Goal: Task Accomplishment & Management: Manage account settings

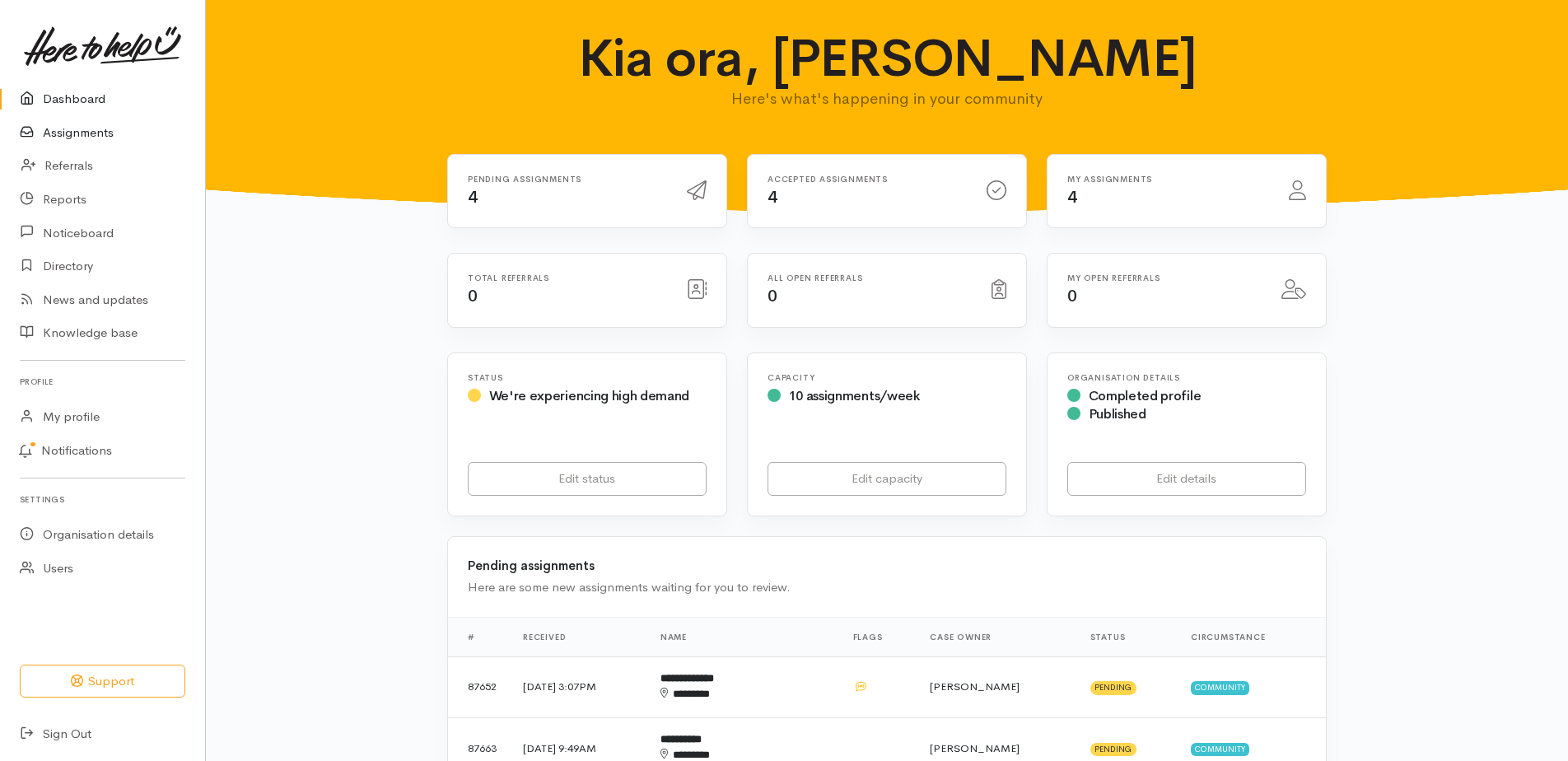
click at [87, 144] on link "Assignments" at bounding box center [102, 133] width 205 height 34
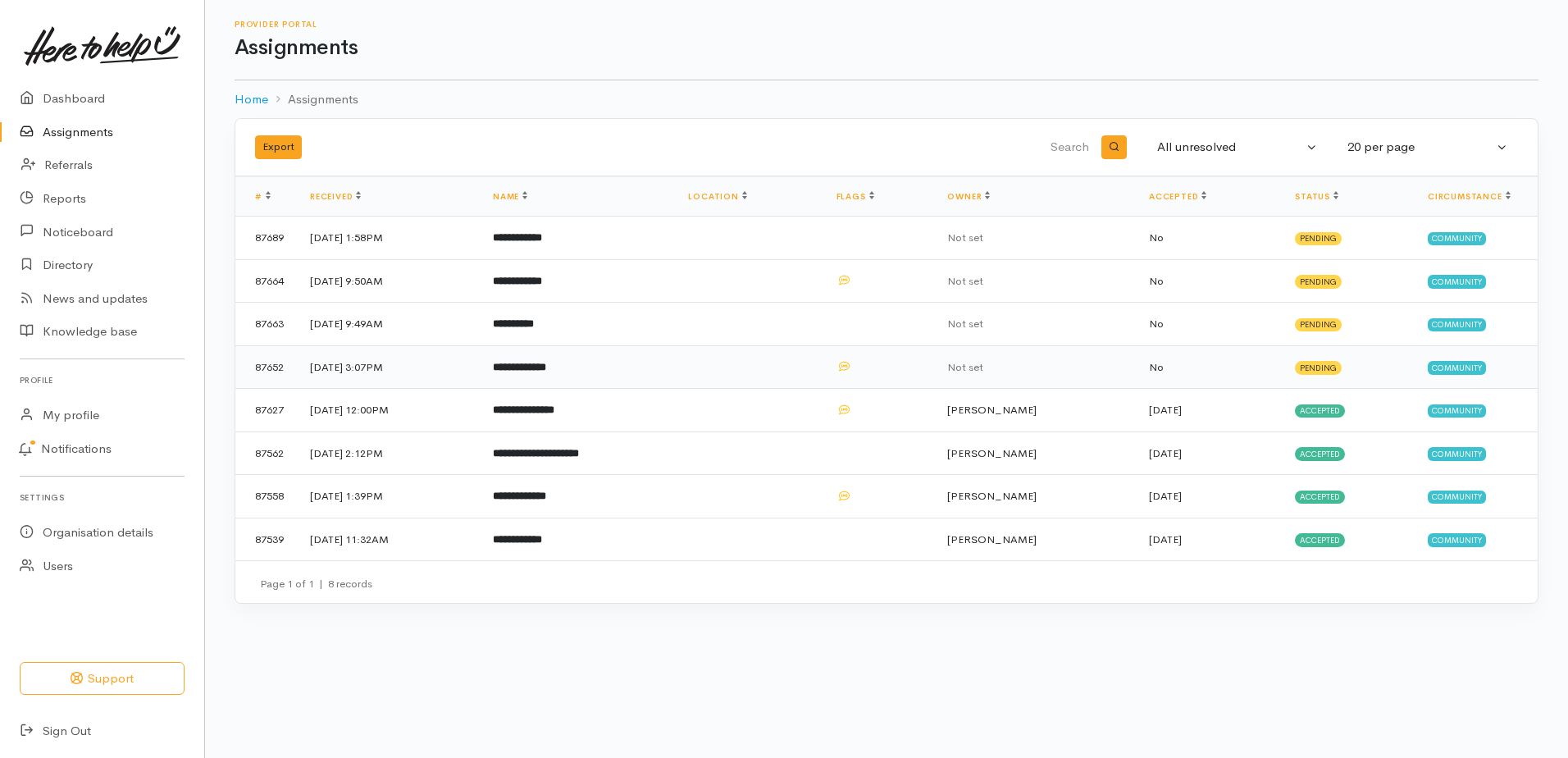
click at [546, 373] on b "**********" at bounding box center [519, 367] width 54 height 11
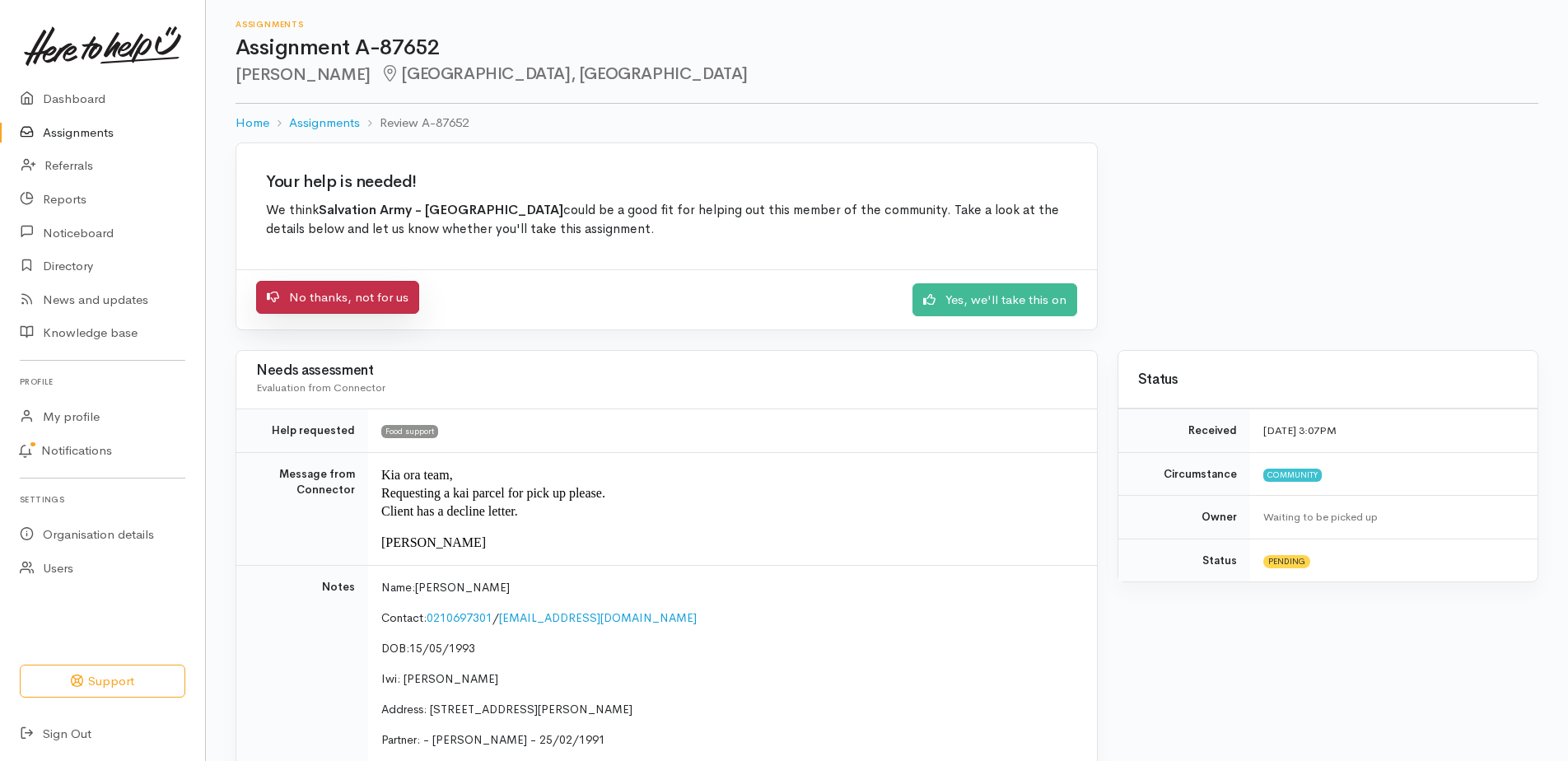
click at [325, 315] on link "No thanks, not for us" at bounding box center [337, 298] width 163 height 34
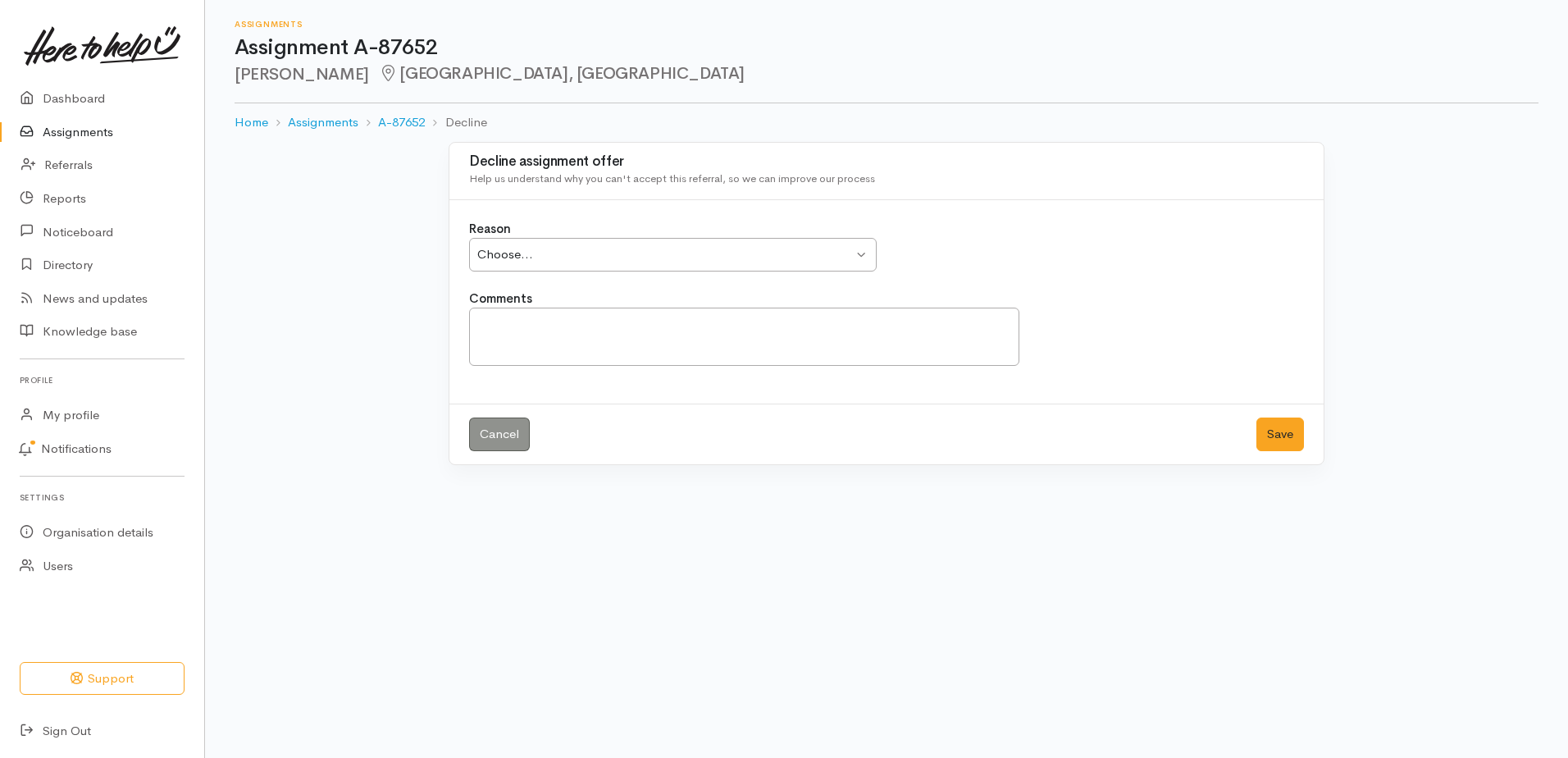
click at [567, 264] on div "Choose..." at bounding box center [665, 254] width 375 height 19
click at [530, 363] on textarea "Comments" at bounding box center [745, 336] width 551 height 58
type textarea "Failed to attend FM appointments."
click at [1260, 451] on button "Save" at bounding box center [1280, 434] width 47 height 34
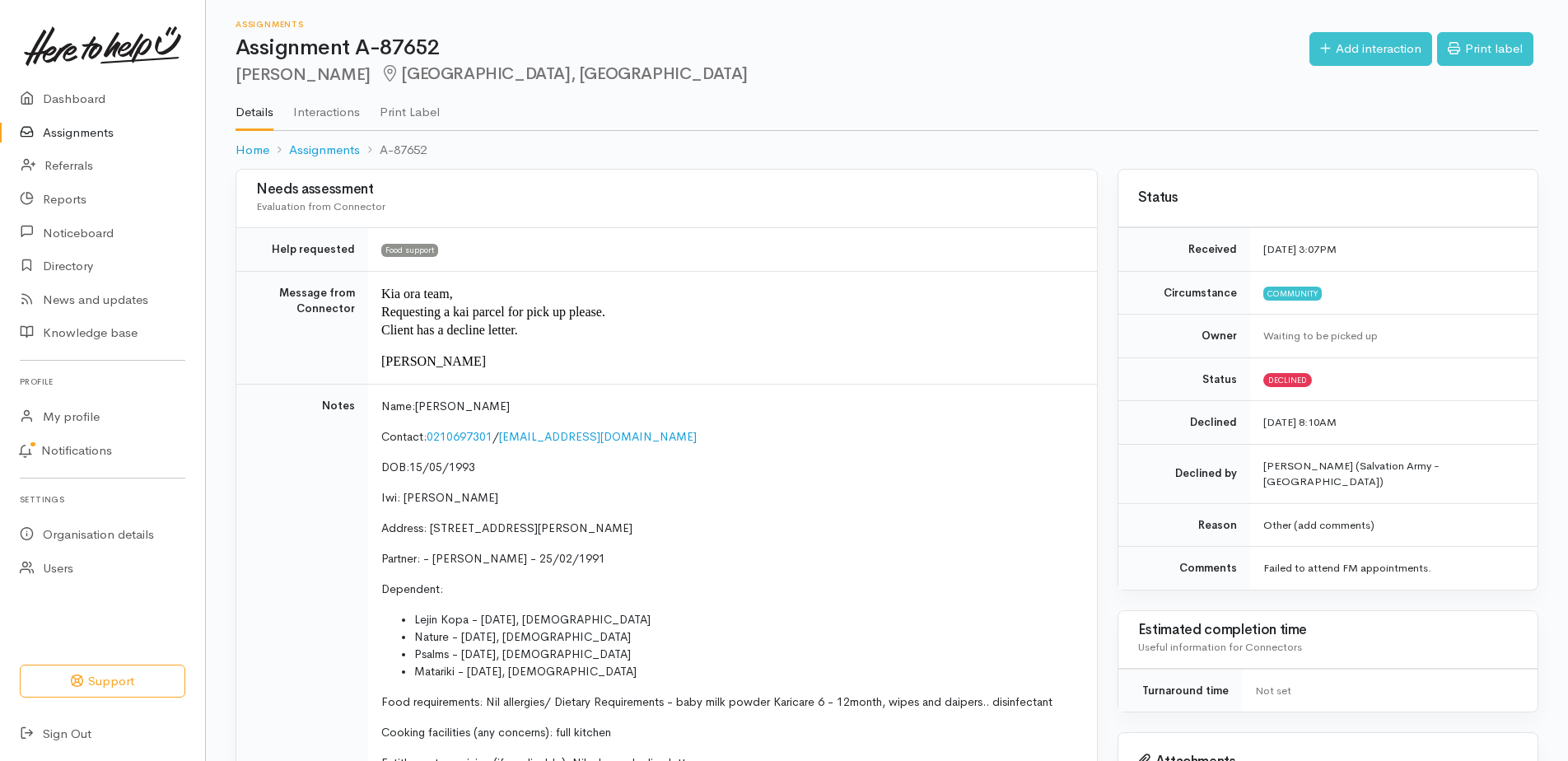
click at [60, 144] on link "Assignments" at bounding box center [102, 133] width 205 height 34
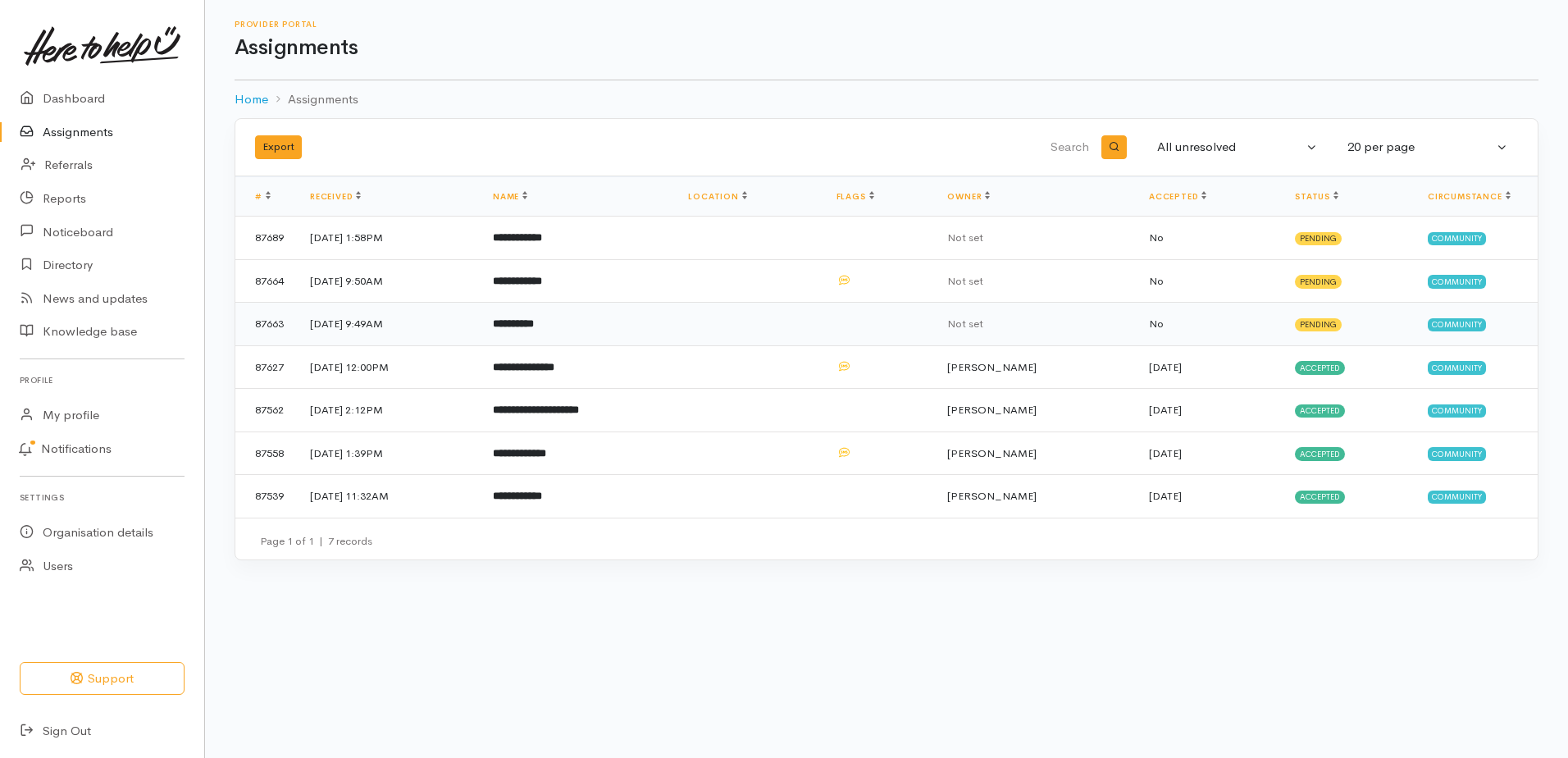
click at [534, 329] on b "**********" at bounding box center [513, 324] width 41 height 11
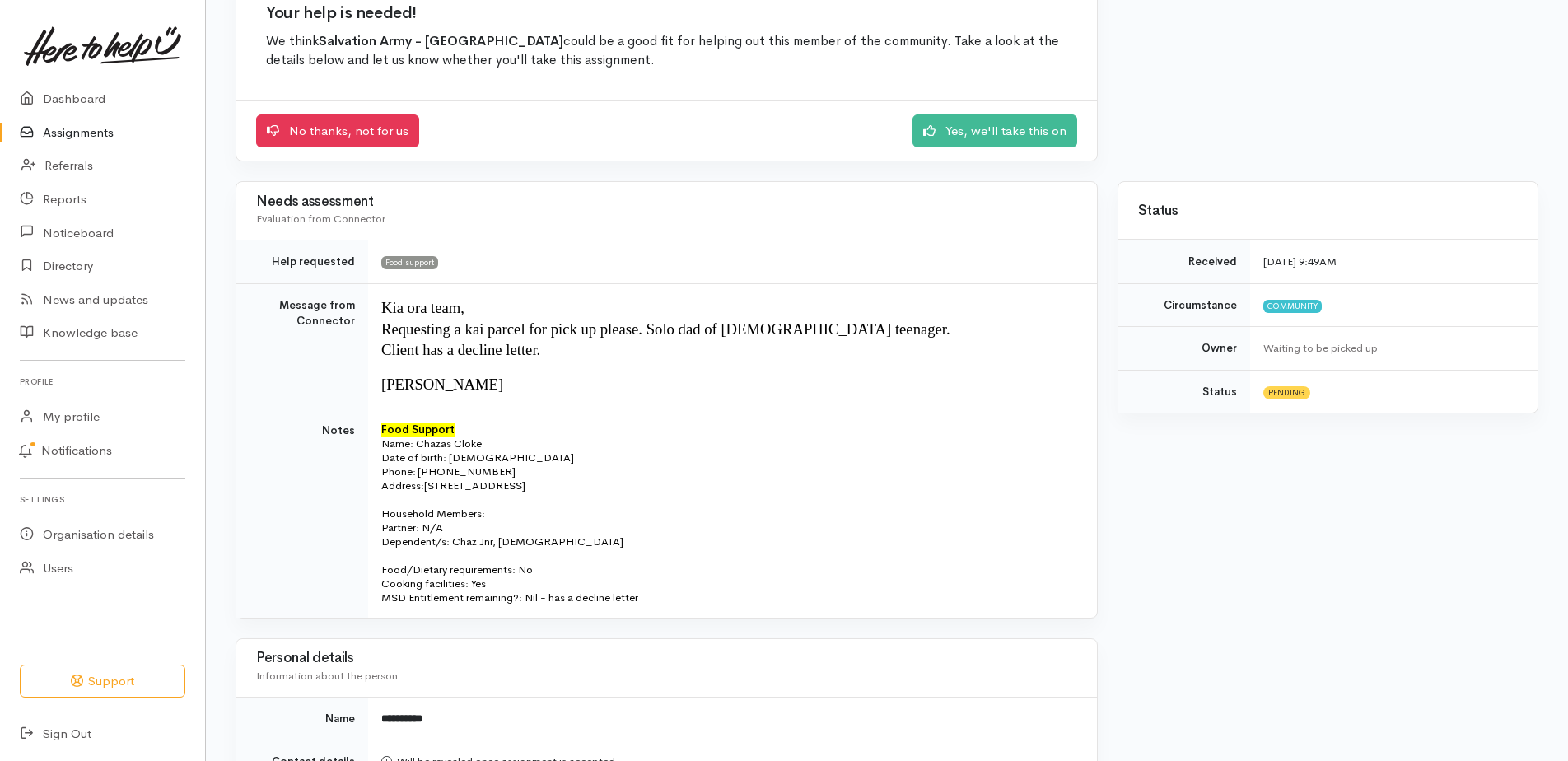
scroll to position [165, 0]
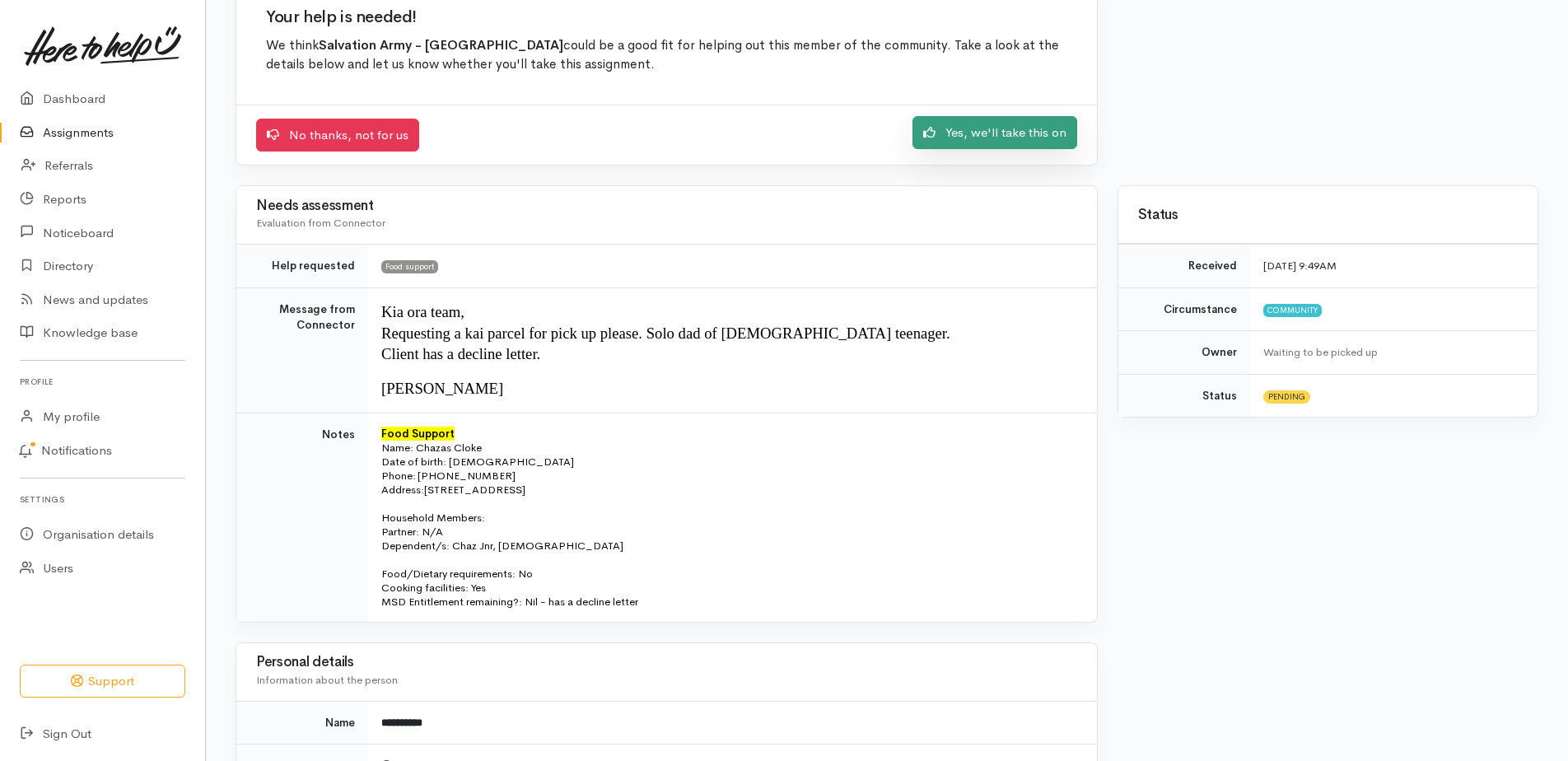
click at [961, 150] on link "Yes, we'll take this on" at bounding box center [995, 133] width 165 height 34
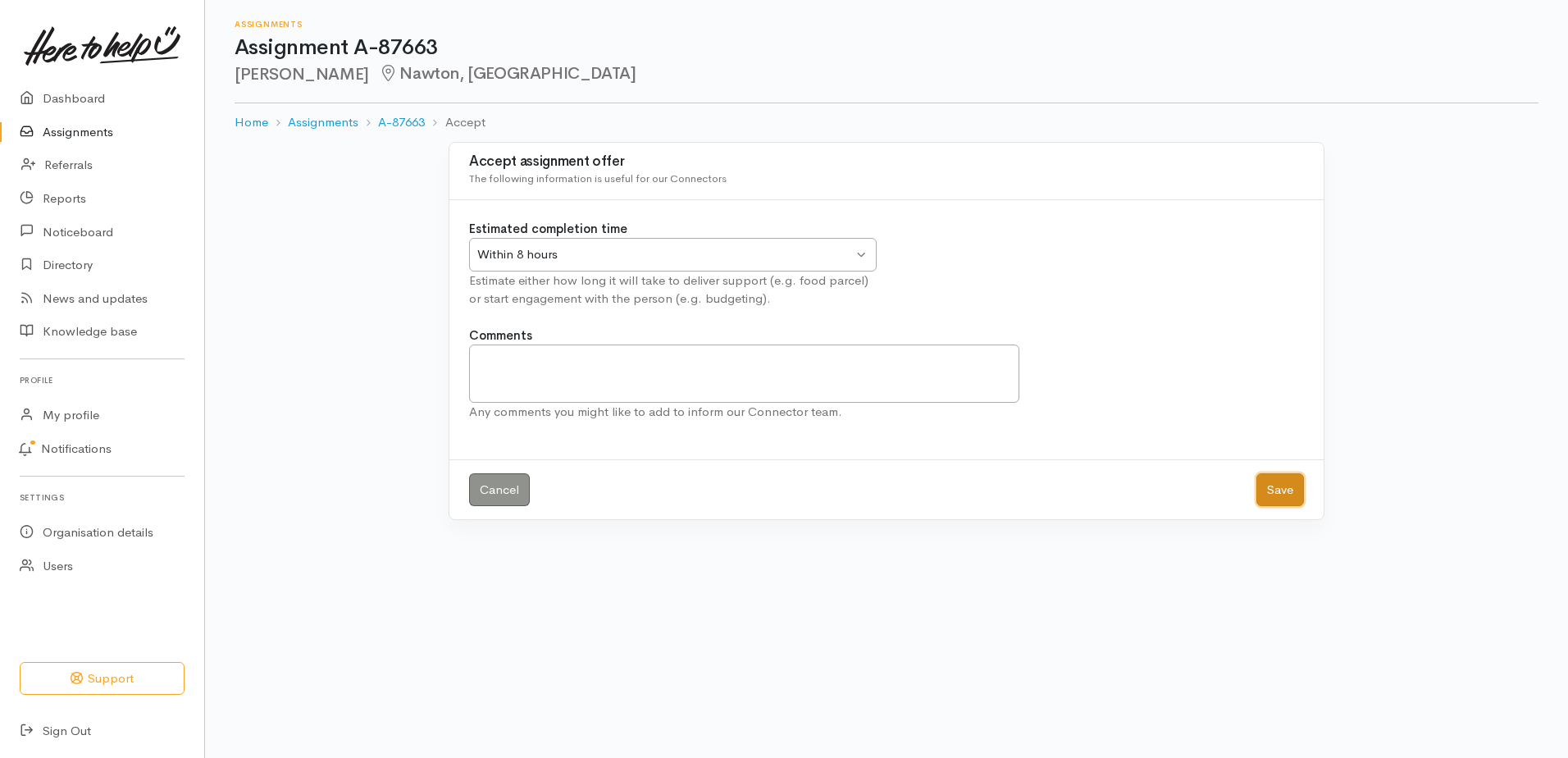
click at [1269, 507] on button "Save" at bounding box center [1280, 490] width 47 height 34
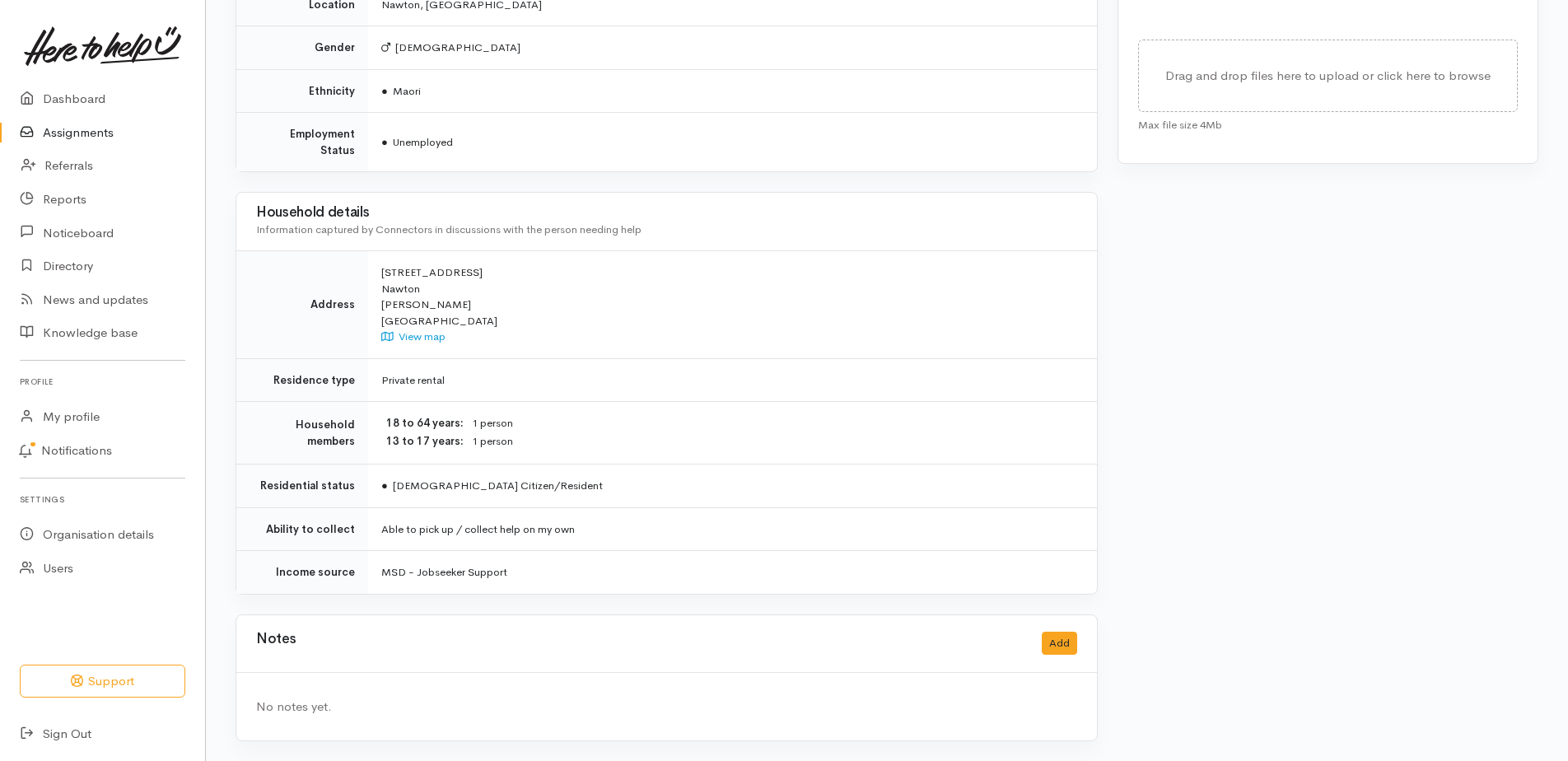
scroll to position [978, 0]
click at [1059, 632] on button "Add" at bounding box center [1059, 643] width 35 height 24
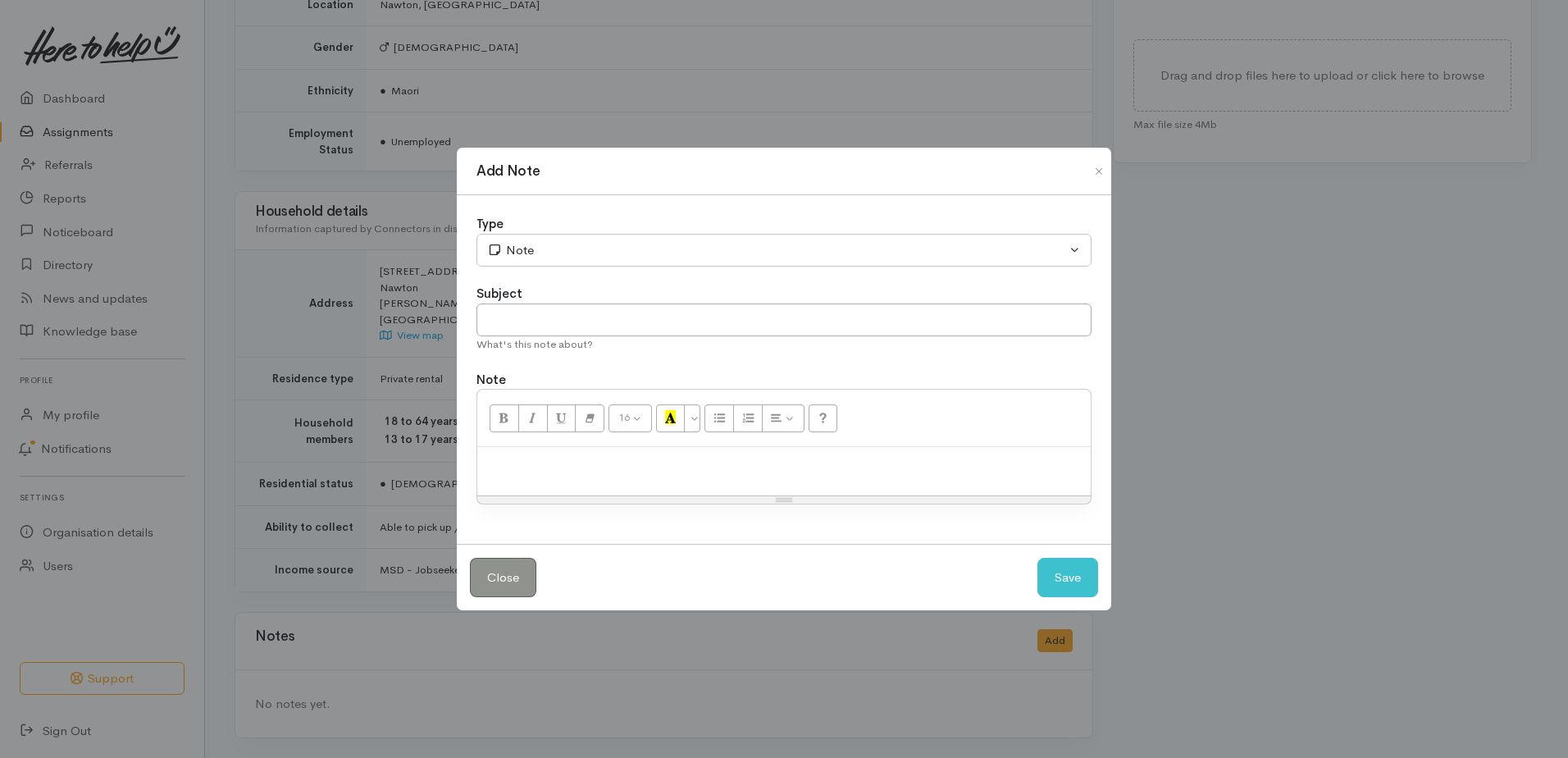
click at [544, 484] on div at bounding box center [784, 471] width 613 height 48
click at [1074, 585] on button "Save" at bounding box center [1068, 577] width 61 height 40
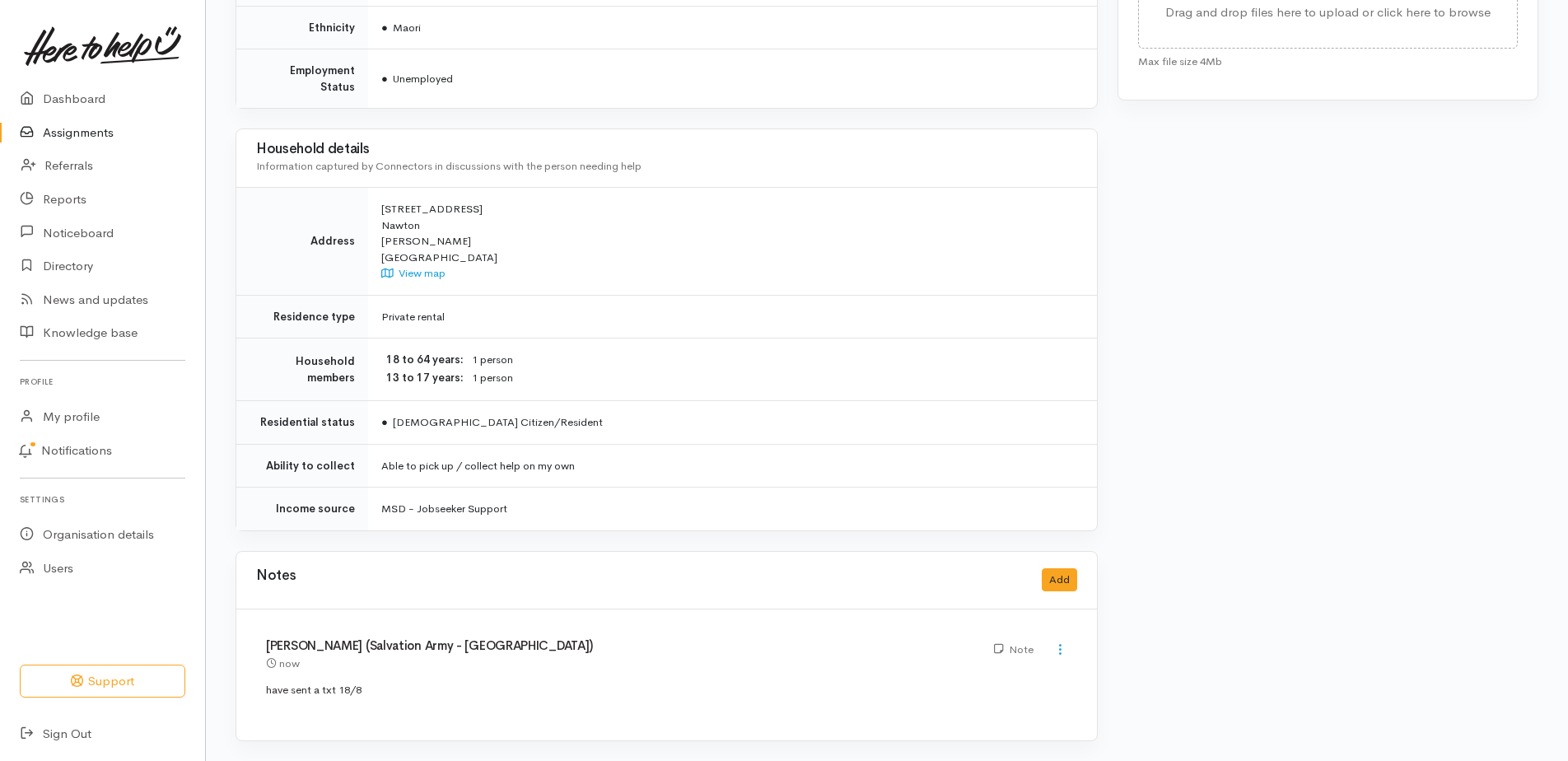
click at [93, 142] on link "Assignments" at bounding box center [102, 133] width 205 height 34
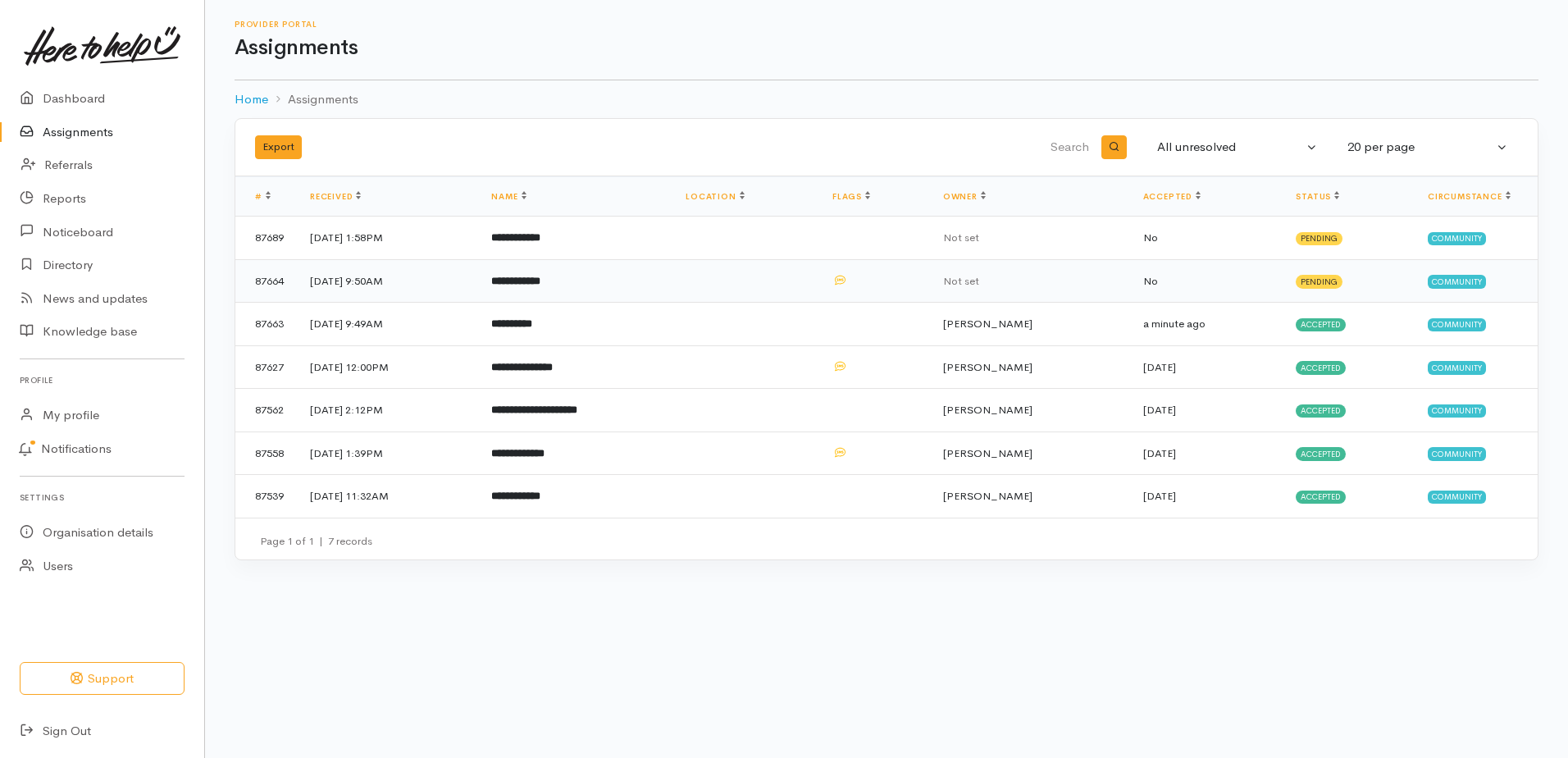
click at [541, 286] on b "**********" at bounding box center [516, 281] width 49 height 11
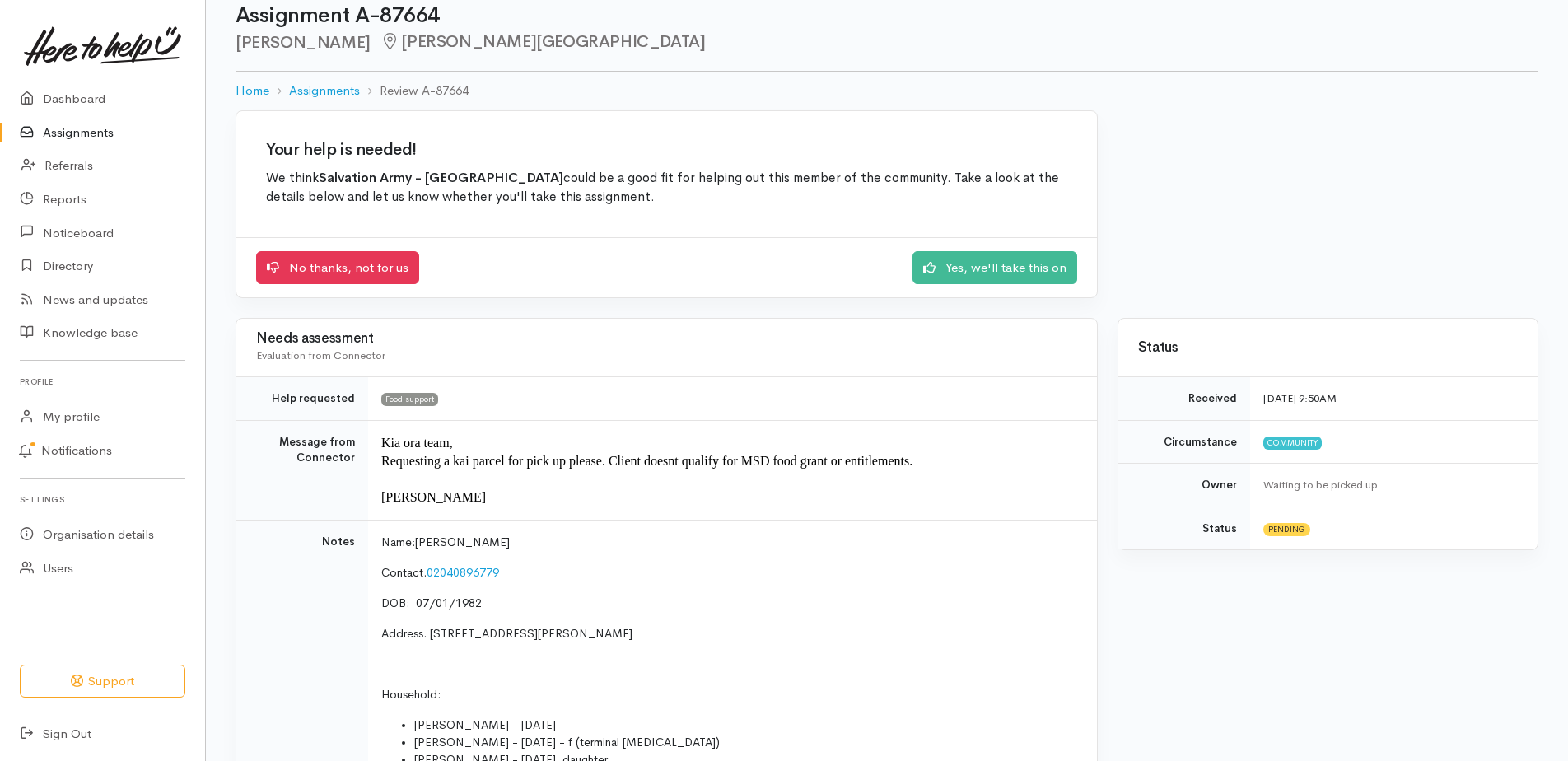
scroll to position [24, 0]
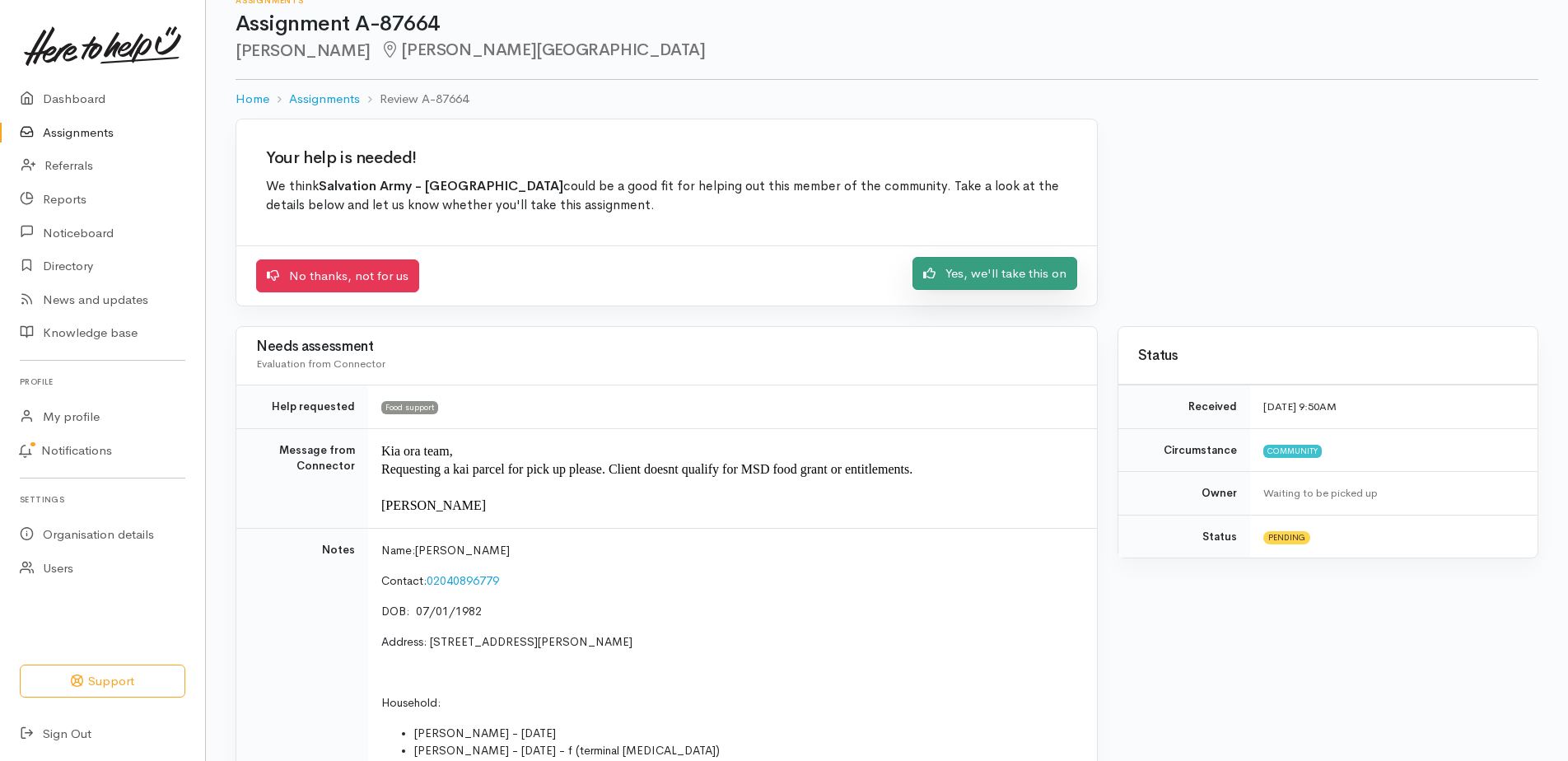
click at [927, 291] on link "Yes, we'll take this on" at bounding box center [995, 274] width 165 height 34
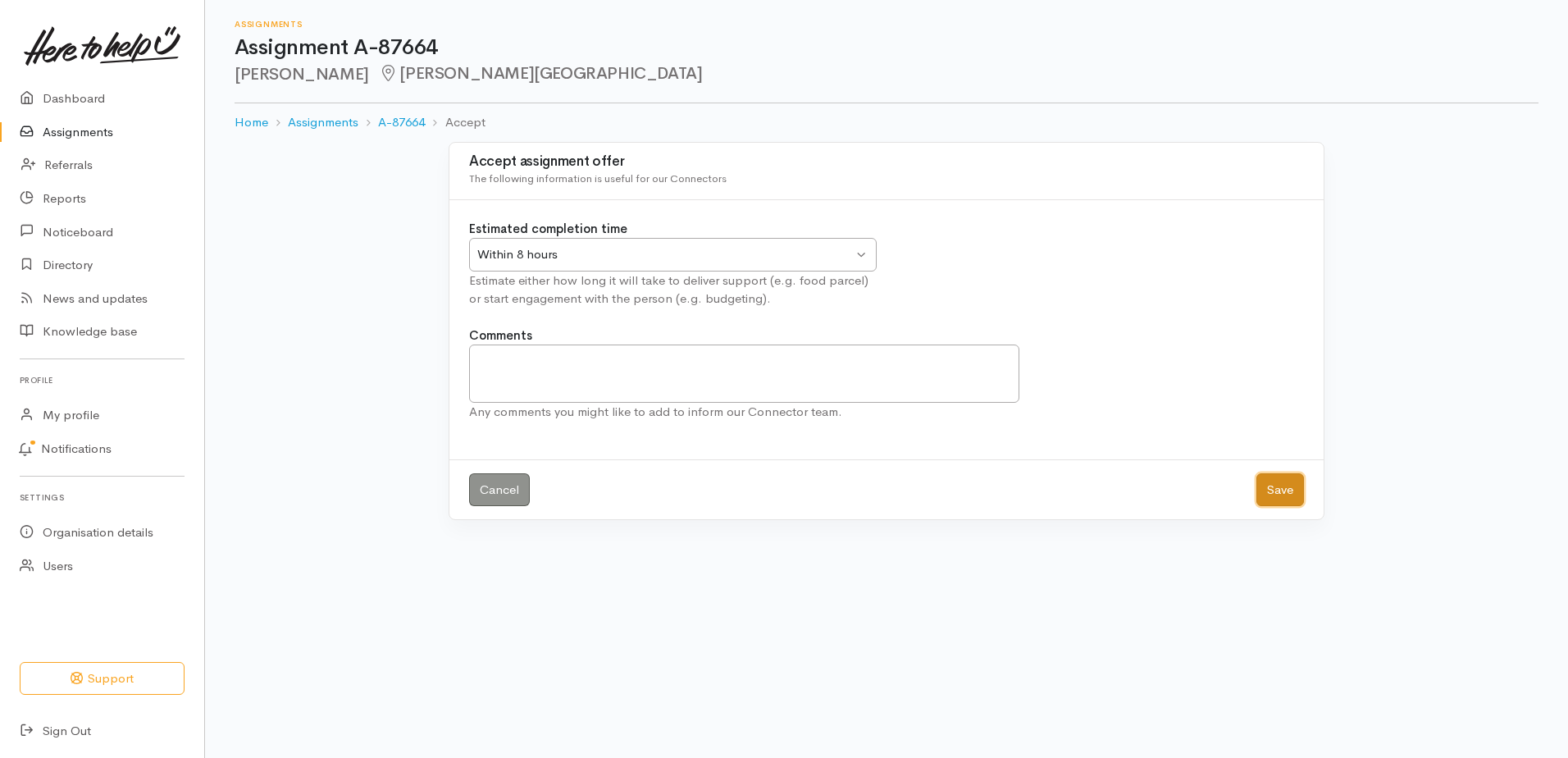
click at [1281, 507] on button "Save" at bounding box center [1280, 490] width 47 height 34
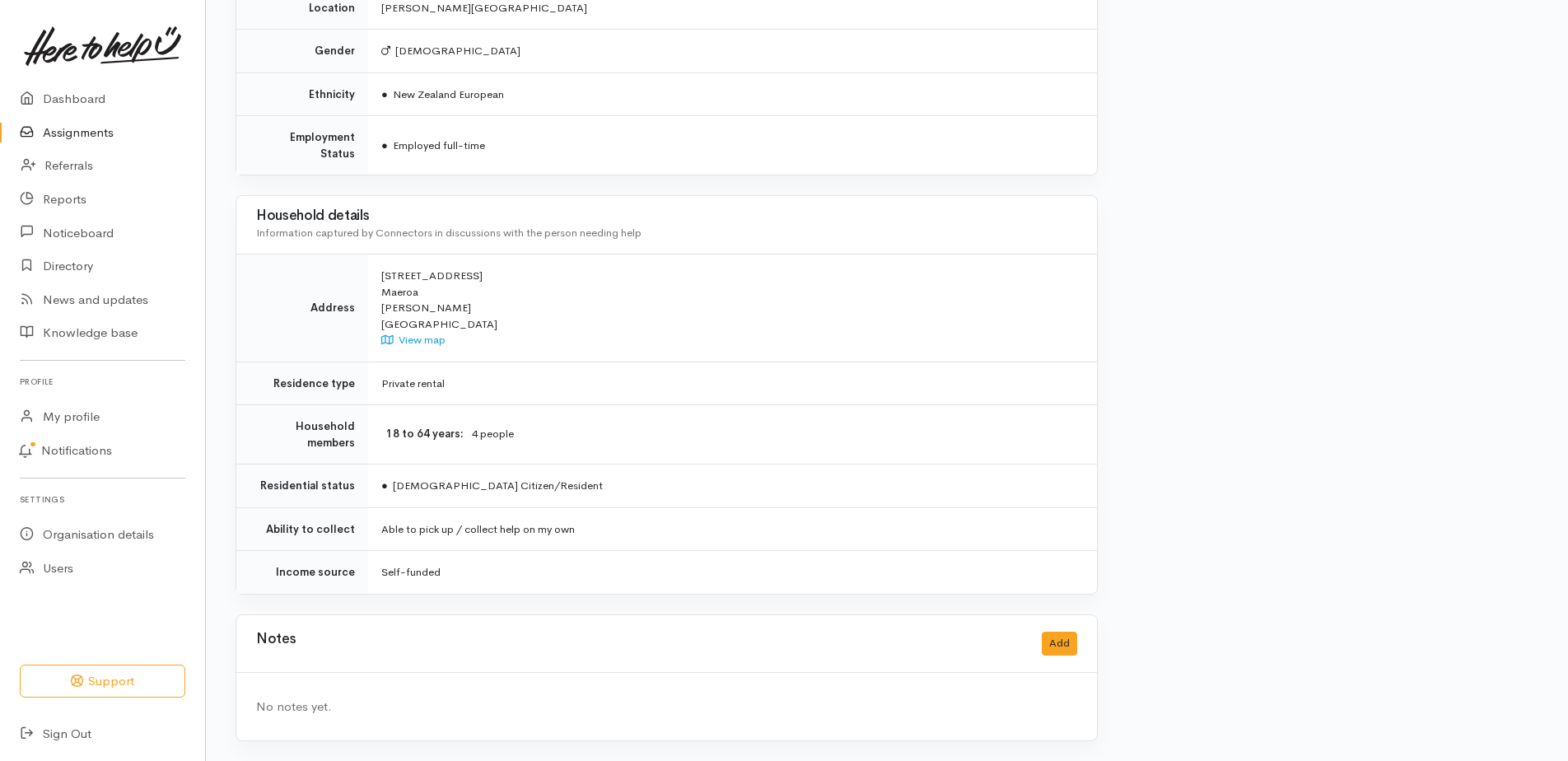
scroll to position [1238, 0]
click at [1055, 632] on button "Add" at bounding box center [1059, 643] width 35 height 24
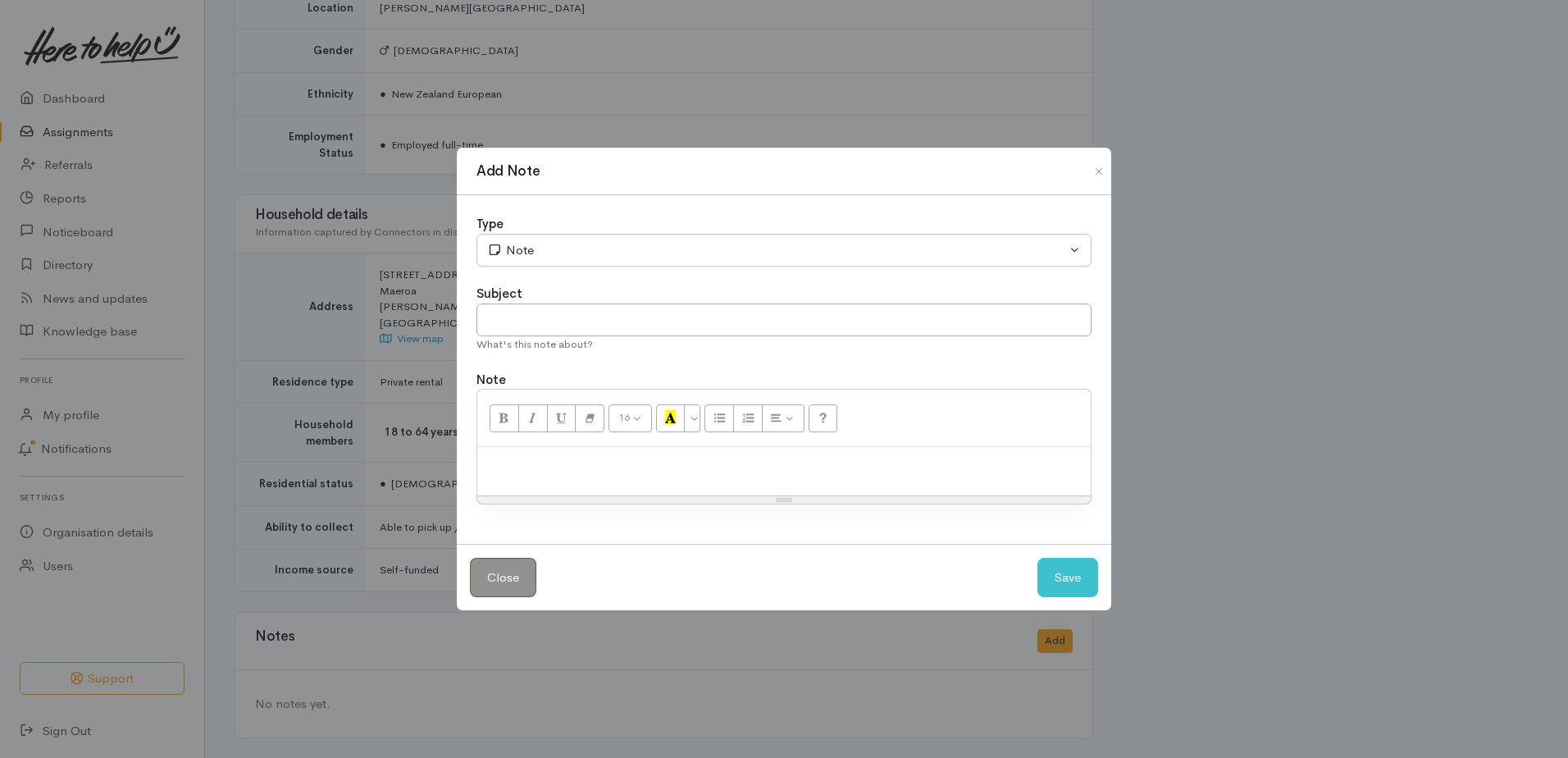
click at [602, 474] on p at bounding box center [784, 464] width 597 height 19
click at [1058, 593] on button "Save" at bounding box center [1068, 577] width 61 height 40
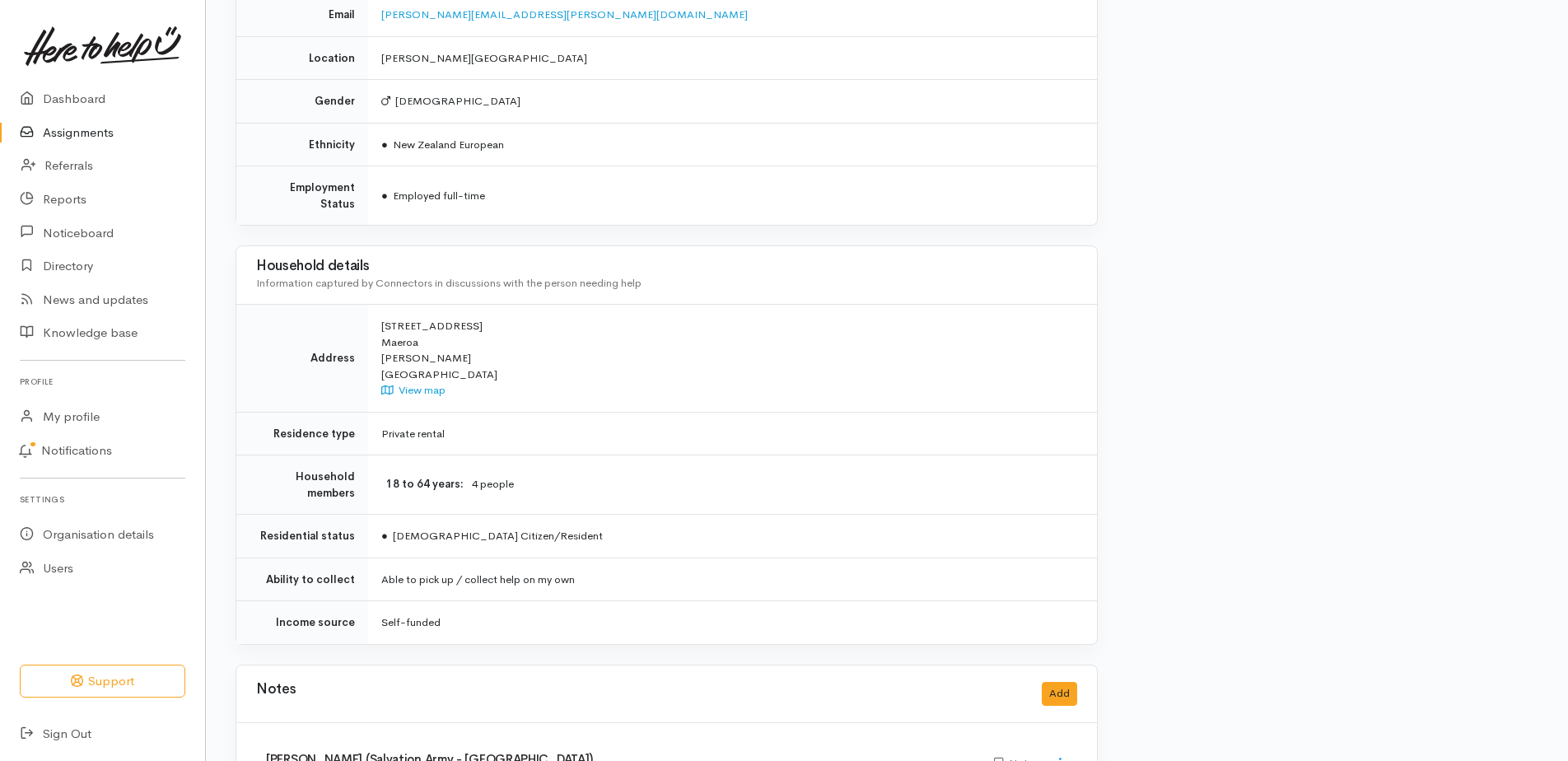
scroll to position [992, 0]
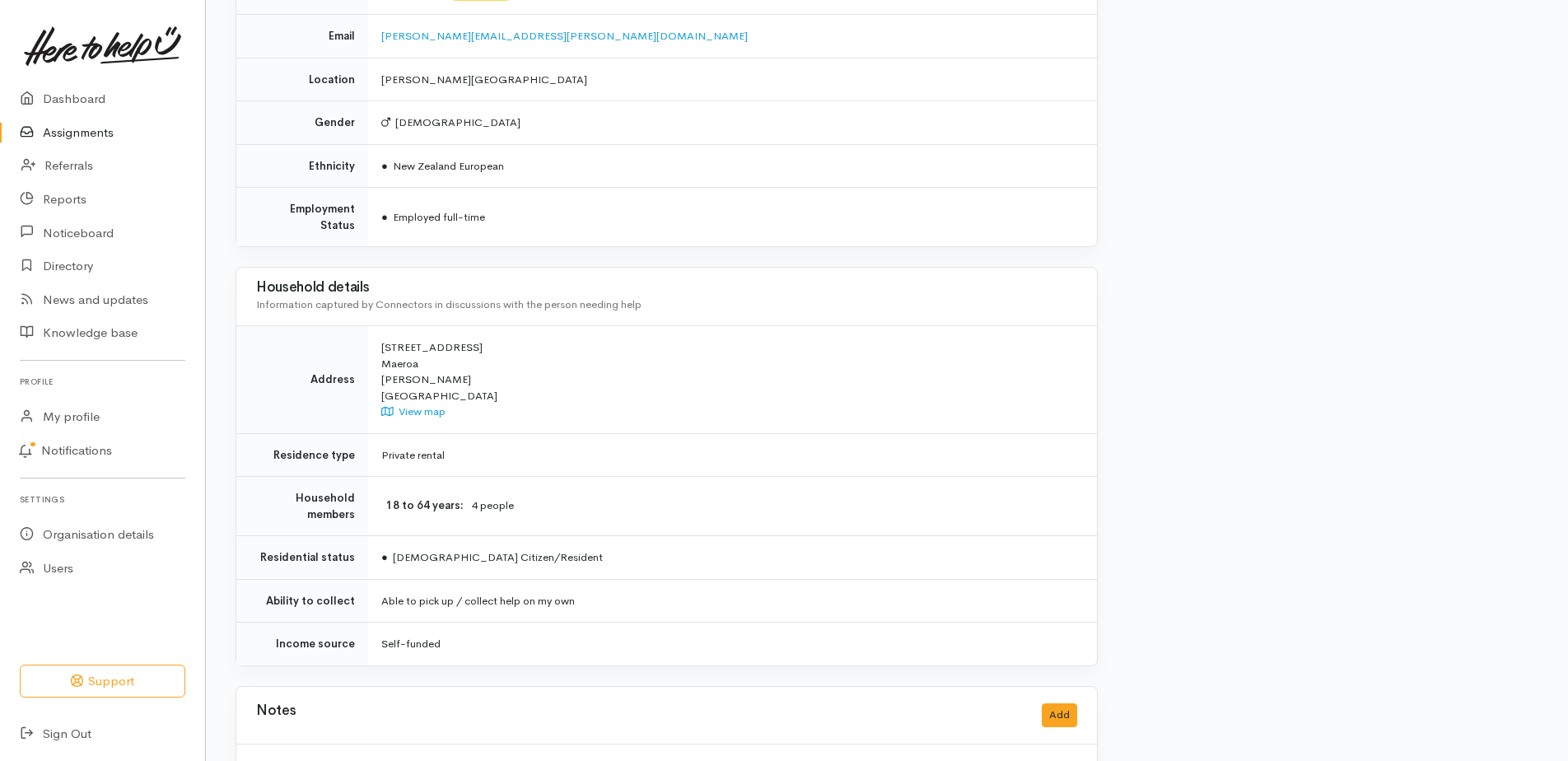
drag, startPoint x: 100, startPoint y: 139, endPoint x: 135, endPoint y: 153, distance: 37.7
click at [100, 139] on link "Assignments" at bounding box center [102, 133] width 205 height 34
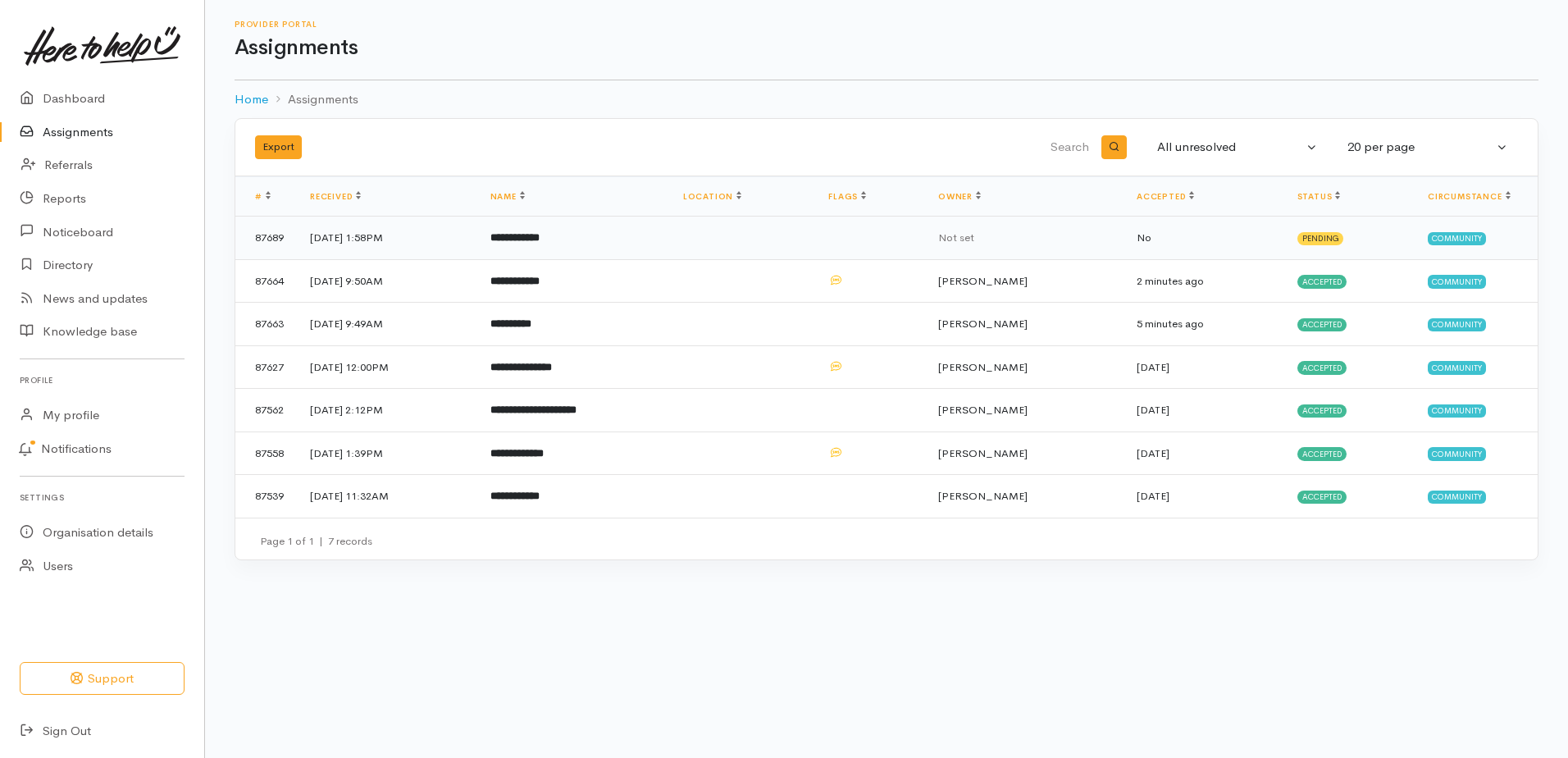
click at [540, 243] on b "**********" at bounding box center [515, 238] width 49 height 11
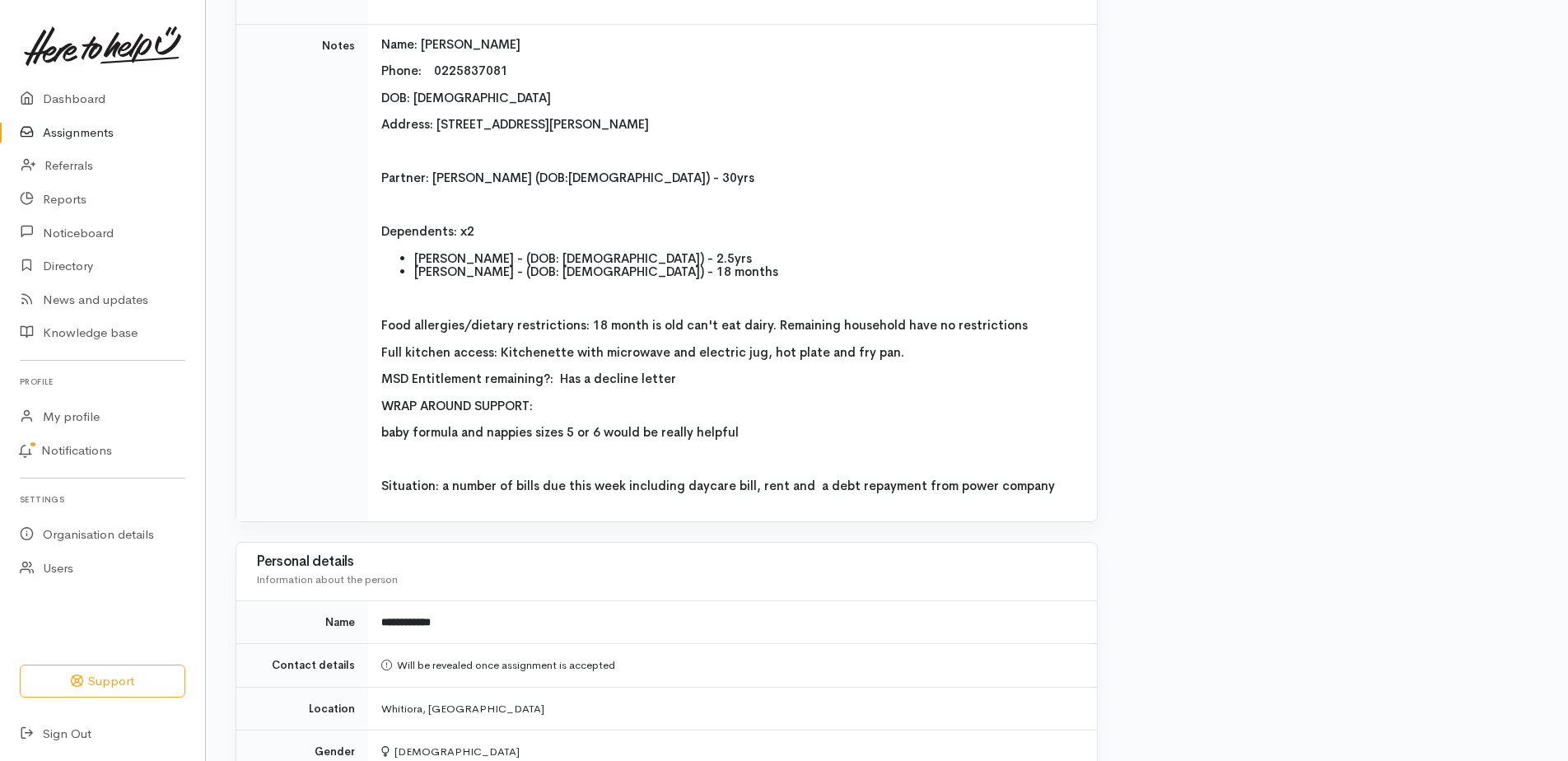
scroll to position [247, 0]
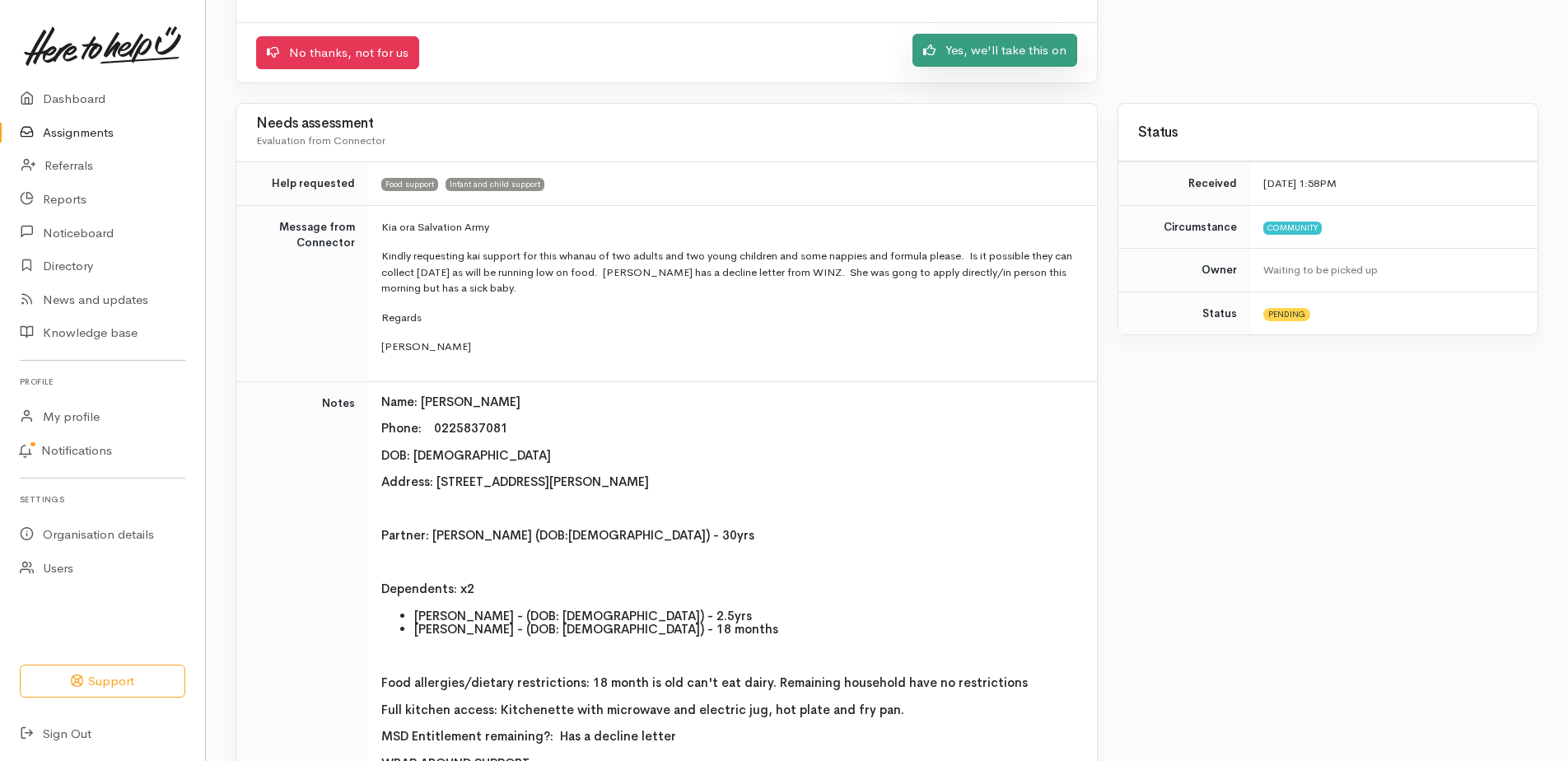
click at [920, 67] on link "Yes, we'll take this on" at bounding box center [995, 51] width 165 height 34
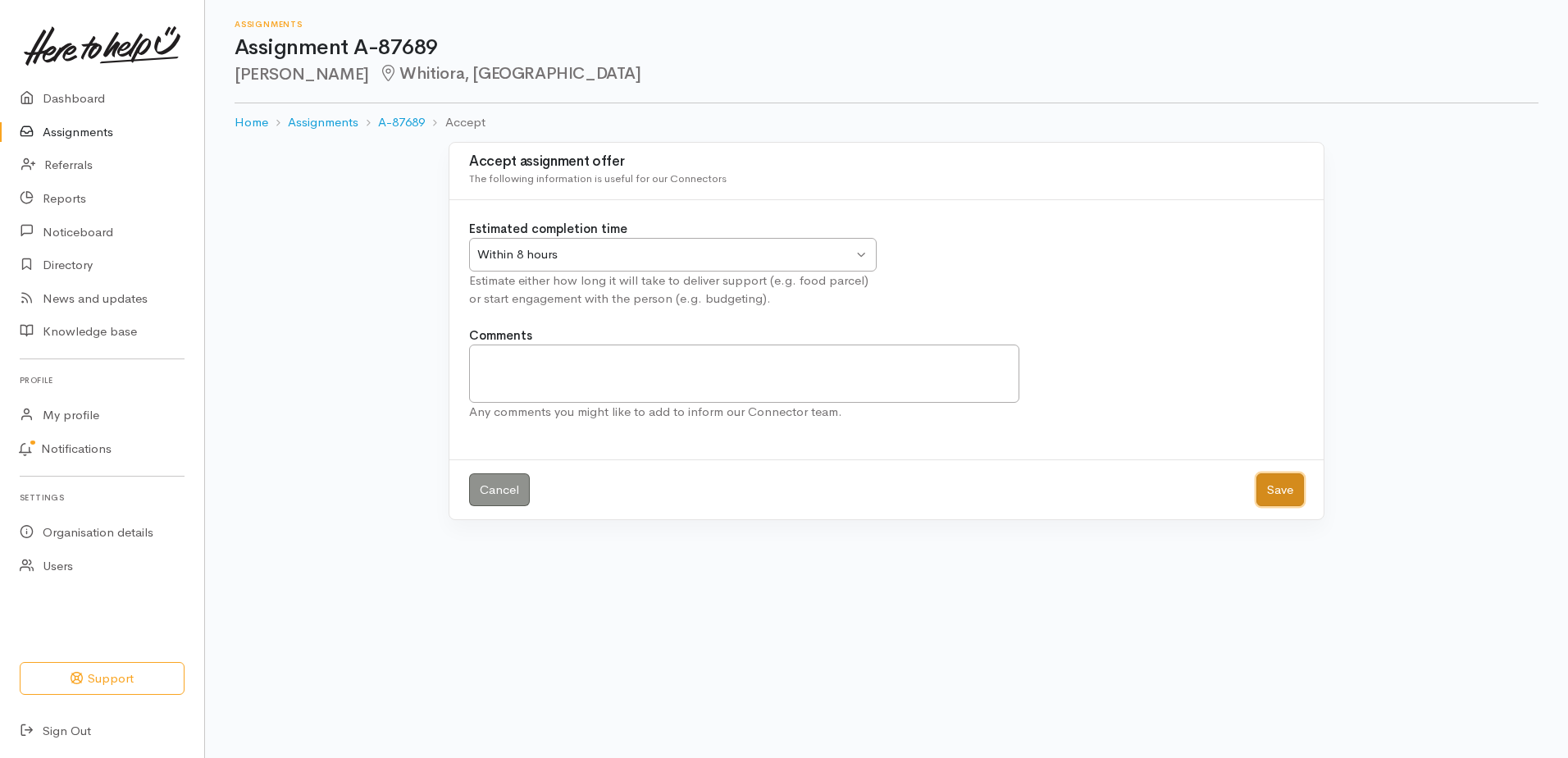
click at [1276, 507] on button "Save" at bounding box center [1280, 490] width 47 height 34
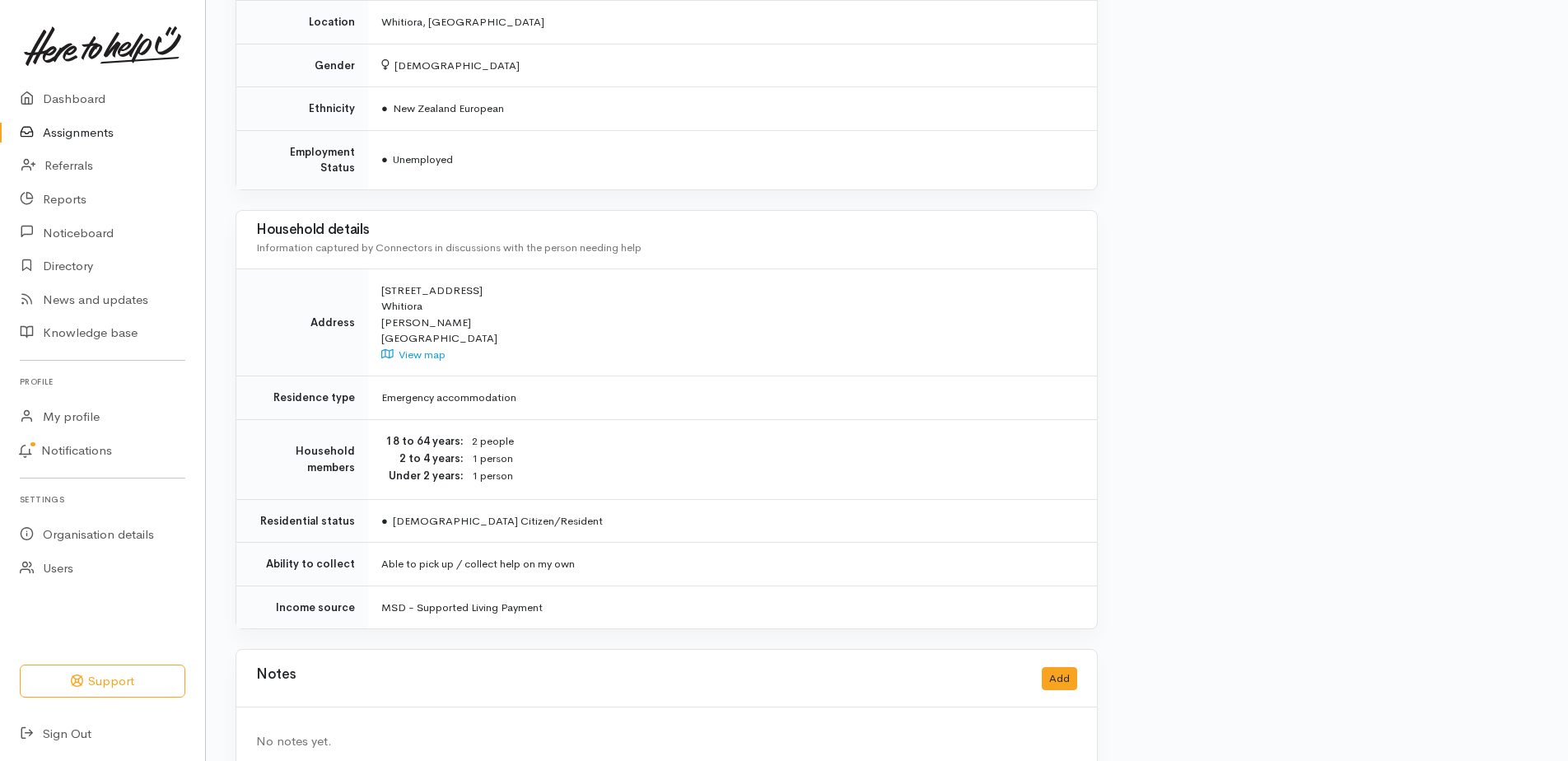
scroll to position [1401, 0]
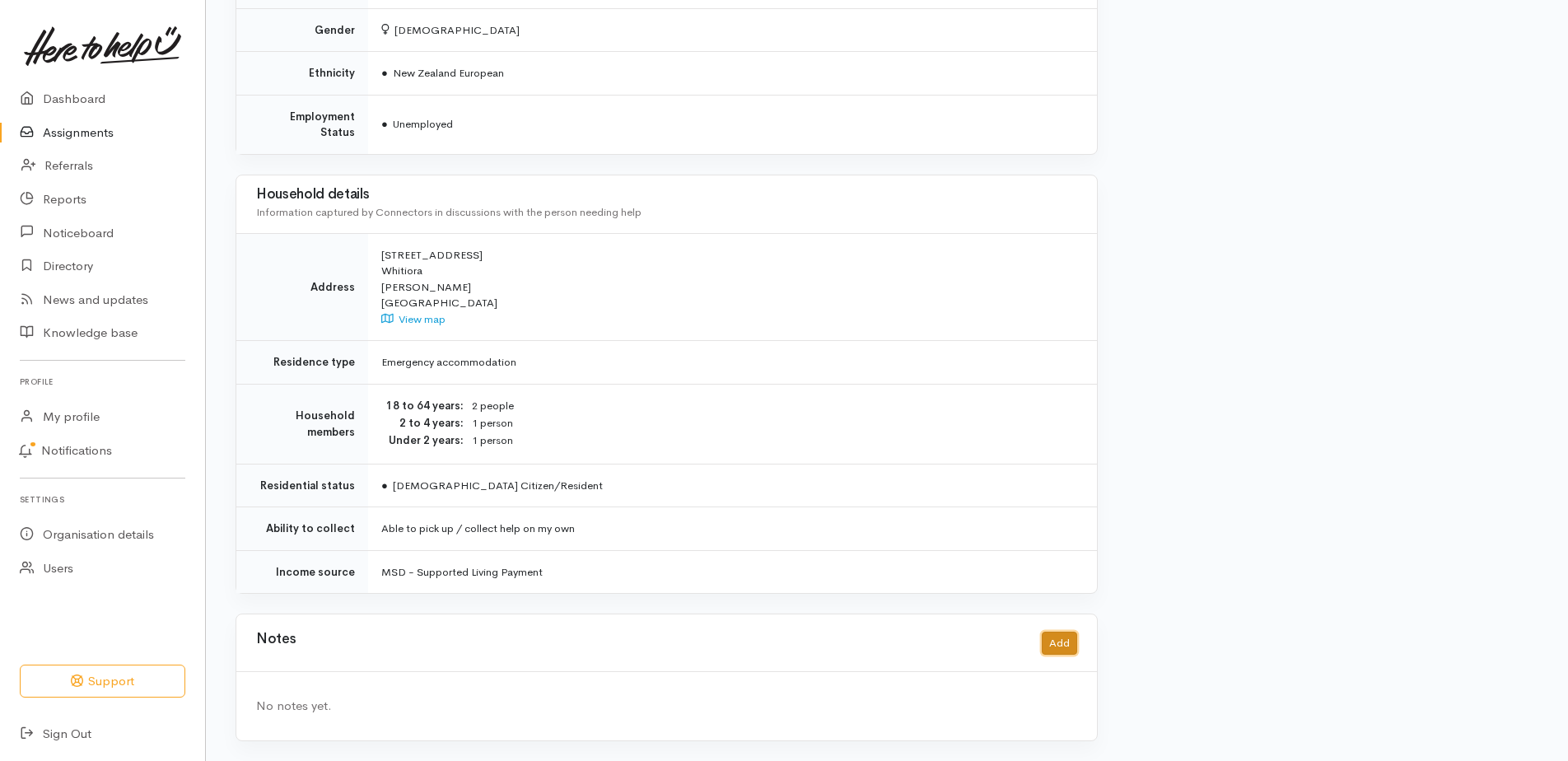
click at [1052, 634] on button "Add" at bounding box center [1059, 643] width 35 height 24
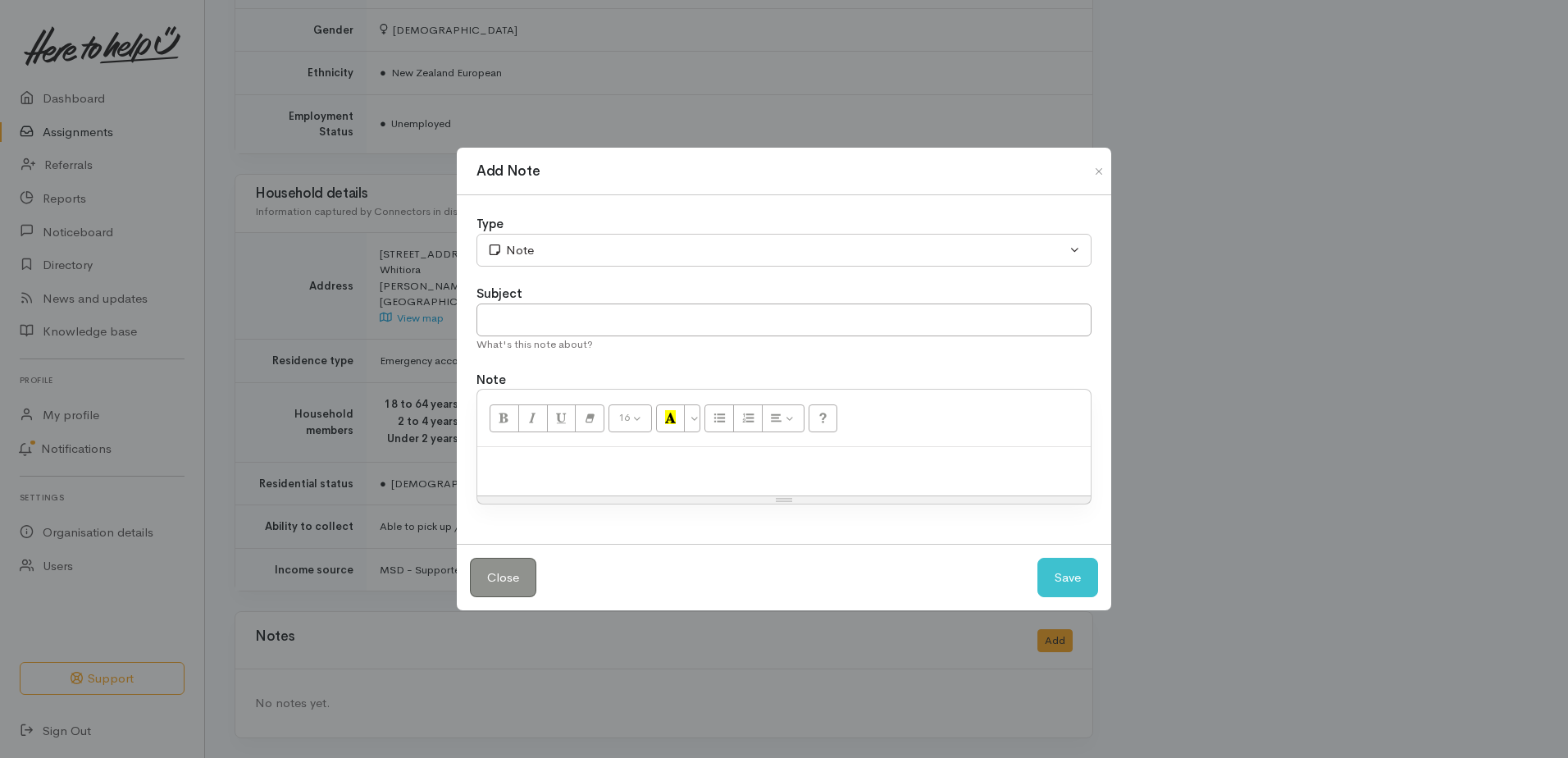
click at [564, 474] on p at bounding box center [784, 464] width 597 height 19
click at [1062, 581] on button "Save" at bounding box center [1068, 577] width 61 height 40
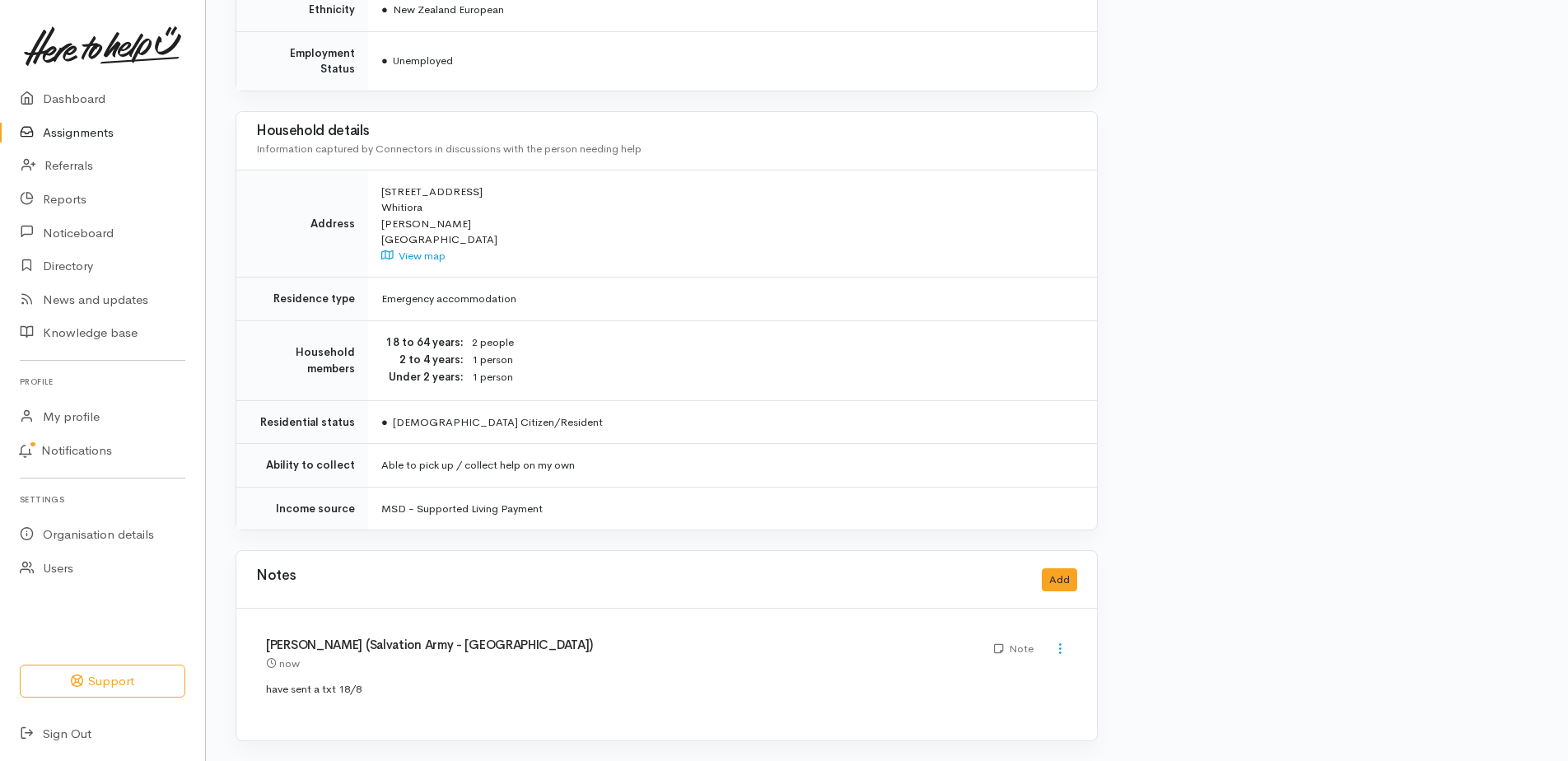
click at [105, 141] on link "Assignments" at bounding box center [102, 133] width 205 height 34
